Goal: Task Accomplishment & Management: Use online tool/utility

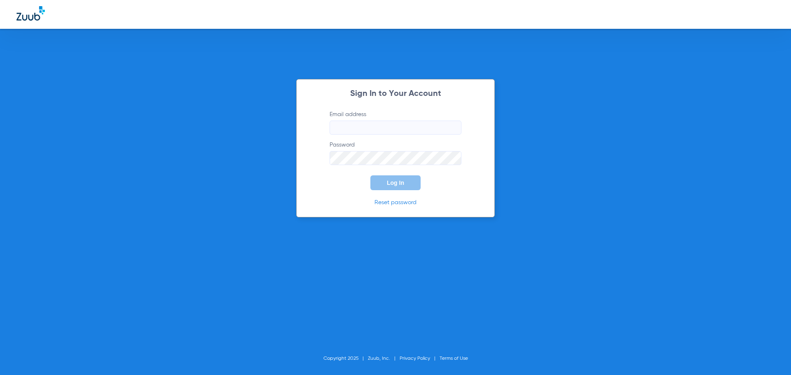
type input "[EMAIL_ADDRESS][DOMAIN_NAME]"
click at [390, 184] on span "Log In" at bounding box center [395, 183] width 17 height 7
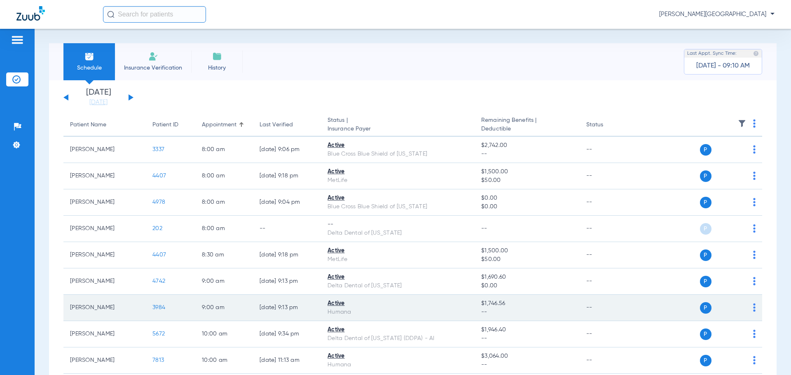
click at [158, 309] on span "3984" at bounding box center [158, 308] width 13 height 6
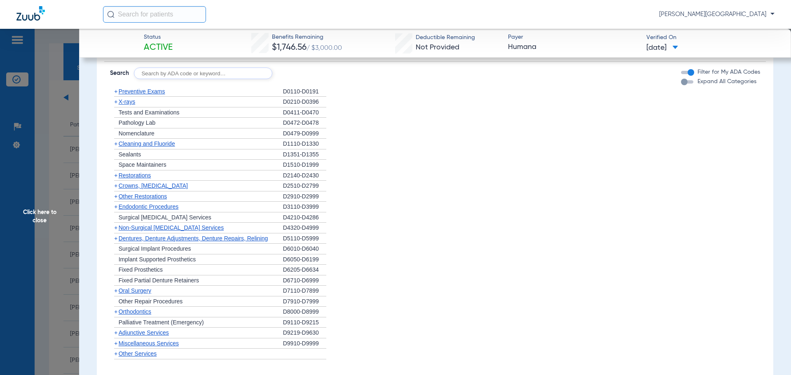
scroll to position [517, 0]
click at [115, 228] on span "+" at bounding box center [115, 226] width 3 height 7
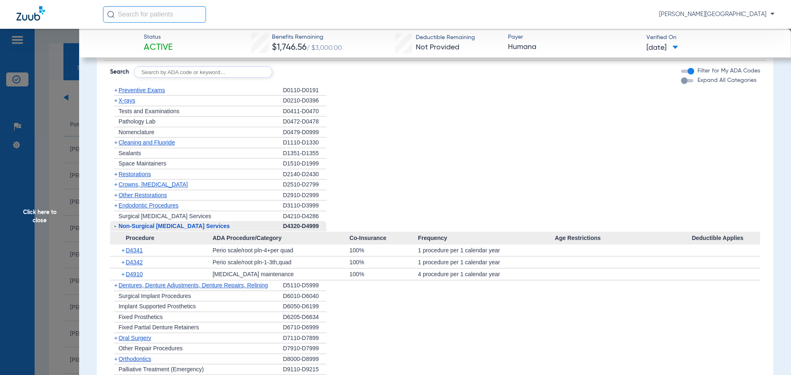
click at [34, 177] on span "Click here to close" at bounding box center [39, 216] width 79 height 375
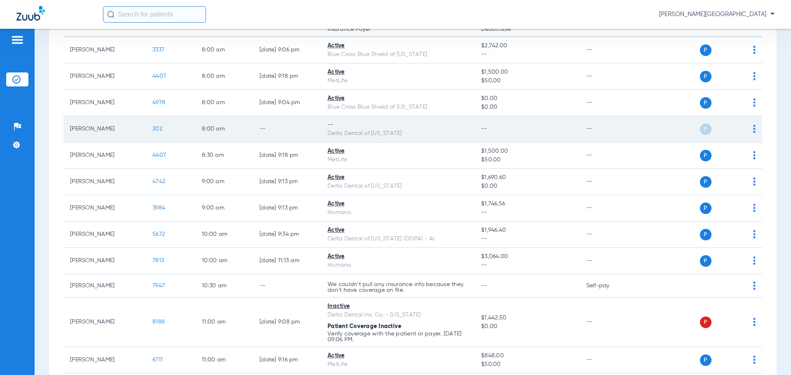
scroll to position [103, 0]
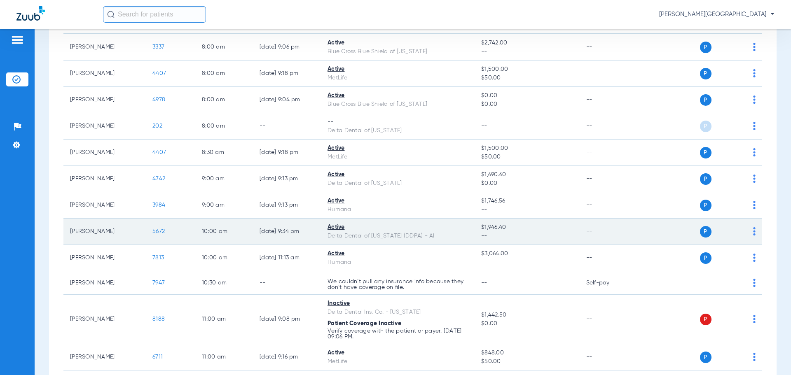
click at [162, 232] on span "5672" at bounding box center [158, 232] width 12 height 6
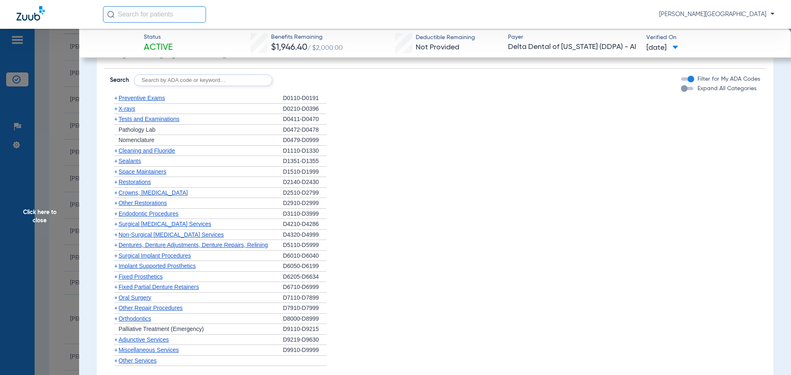
scroll to position [577, 0]
click at [115, 108] on span "+" at bounding box center [115, 107] width 3 height 7
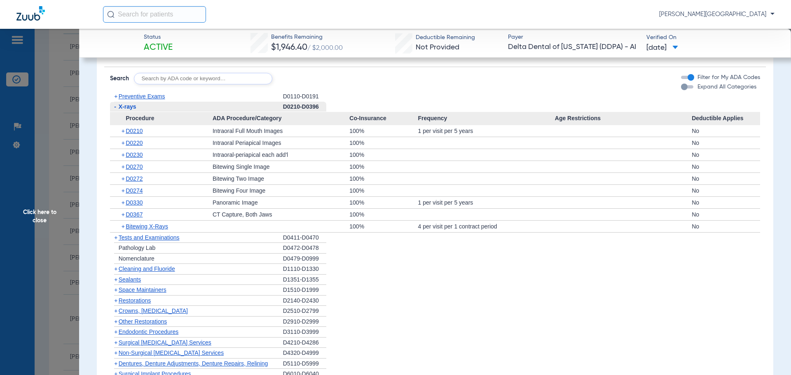
click at [122, 131] on span "+" at bounding box center [124, 131] width 5 height 12
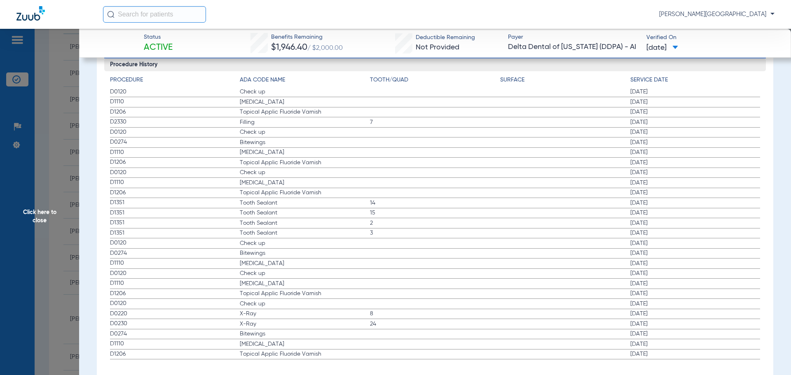
scroll to position [1214, 0]
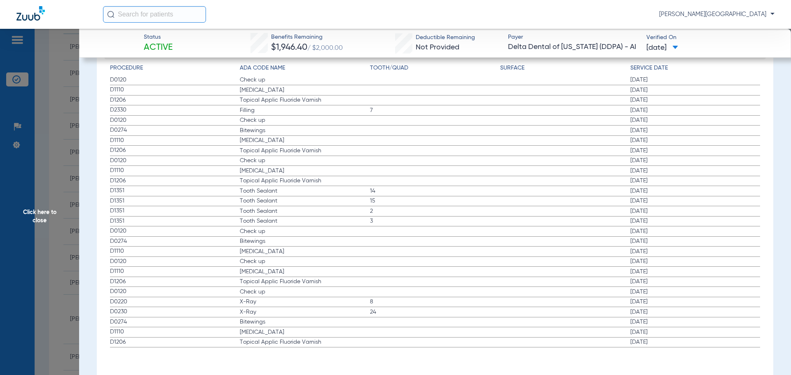
click at [39, 222] on span "Click here to close" at bounding box center [39, 216] width 79 height 375
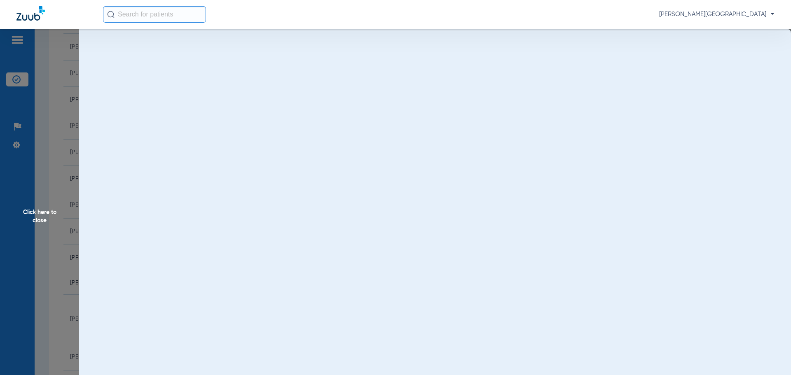
scroll to position [0, 0]
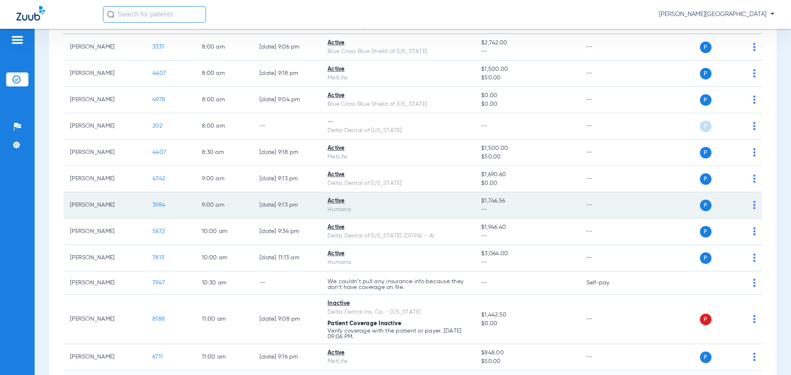
click at [161, 205] on span "3984" at bounding box center [158, 205] width 13 height 6
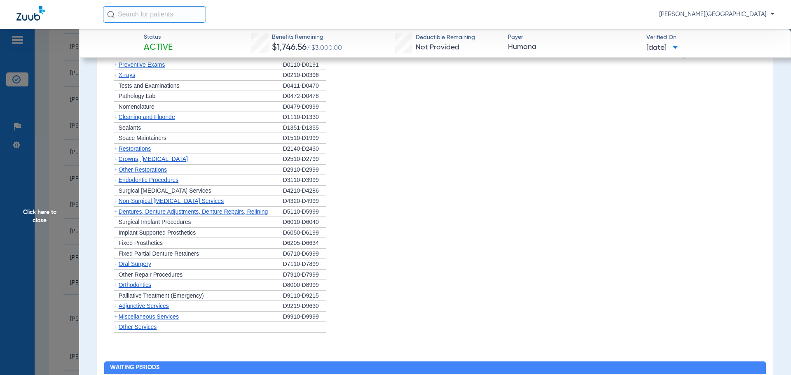
scroll to position [566, 0]
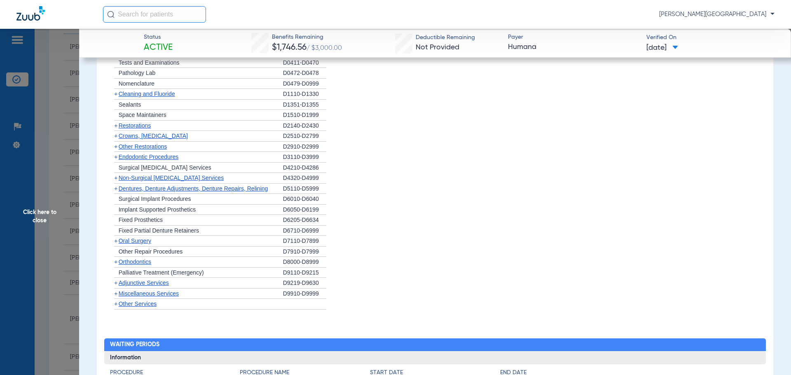
click at [117, 306] on span "+" at bounding box center [115, 304] width 3 height 7
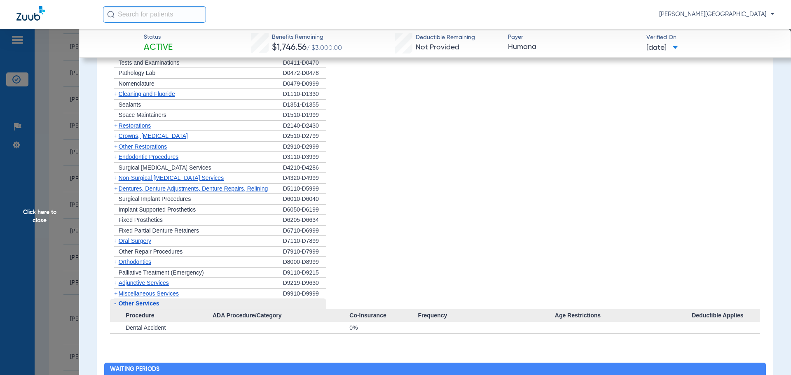
click at [120, 295] on span "Miscellaneous Services" at bounding box center [149, 293] width 60 height 7
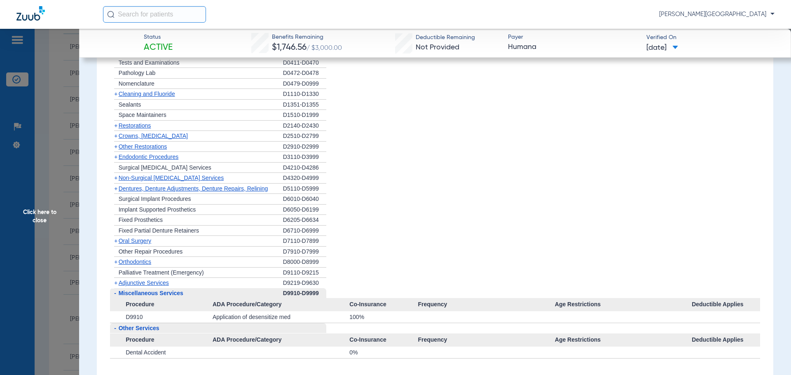
click at [123, 286] on span "Adjunctive Services" at bounding box center [144, 283] width 50 height 7
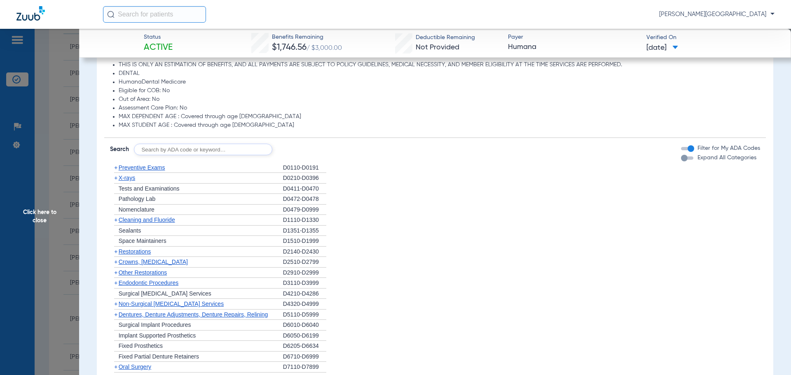
scroll to position [439, 0]
click at [201, 152] on input "text" at bounding box center [203, 151] width 138 height 12
type input "D0431"
click at [308, 152] on button "Search" at bounding box center [303, 151] width 33 height 12
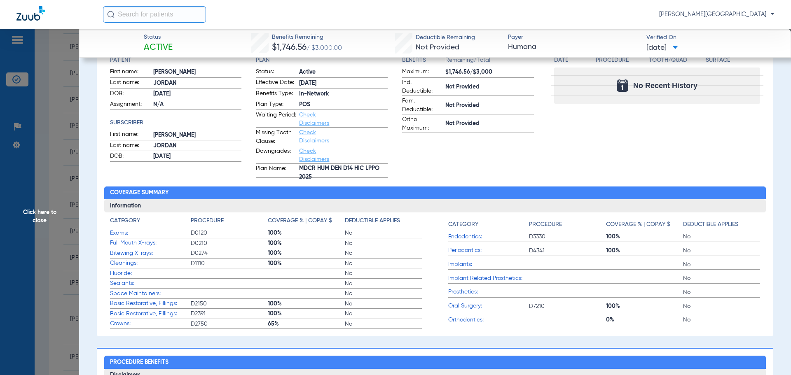
scroll to position [96, 0]
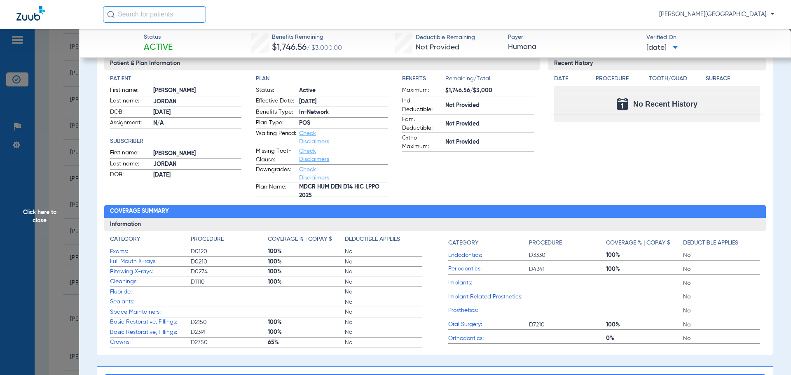
click at [47, 201] on span "Click here to close" at bounding box center [39, 216] width 79 height 375
